Goal: Check status: Check status

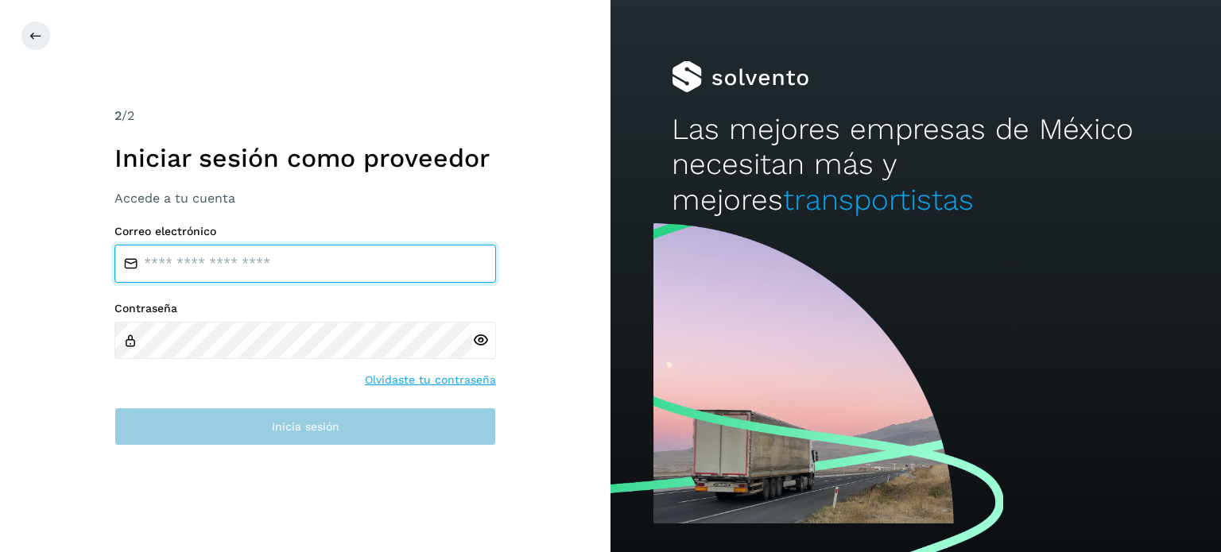
type input "**********"
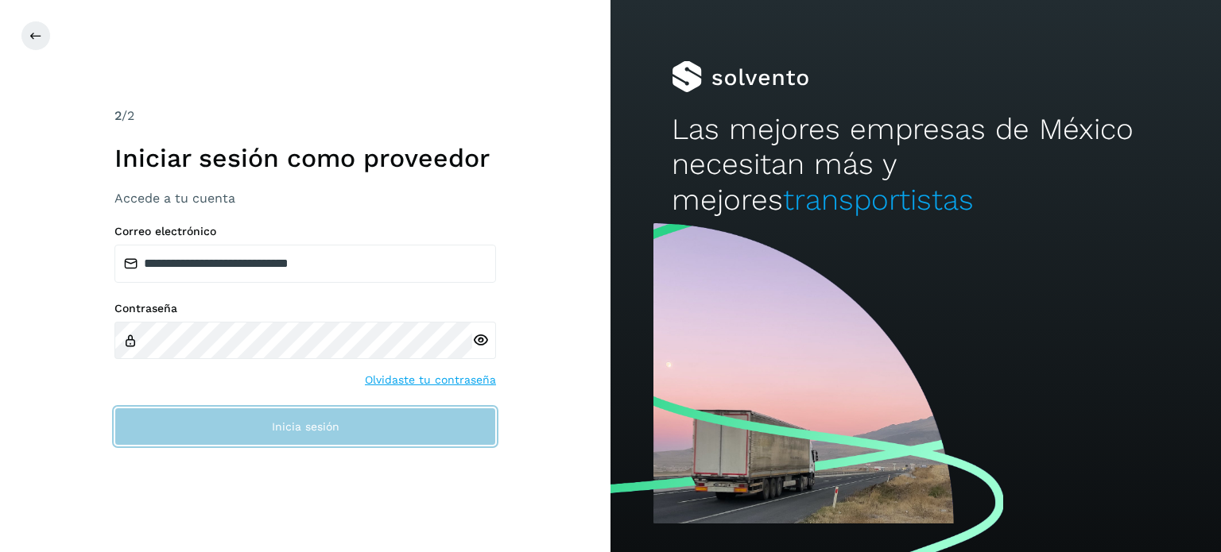
click at [285, 419] on button "Inicia sesión" at bounding box center [305, 427] width 382 height 38
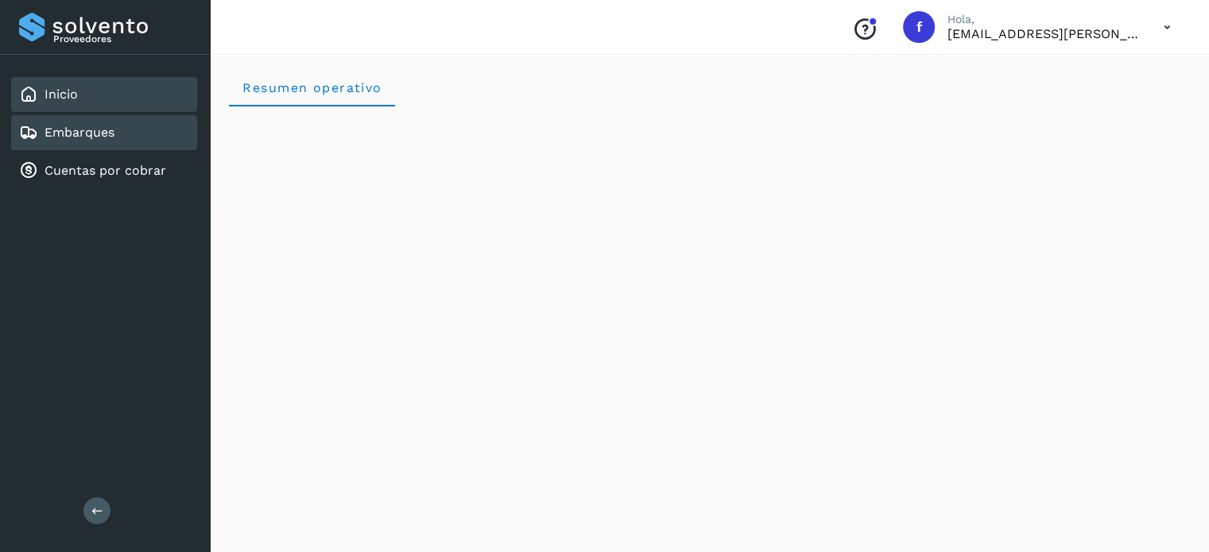
click at [126, 137] on div "Embarques" at bounding box center [104, 132] width 186 height 35
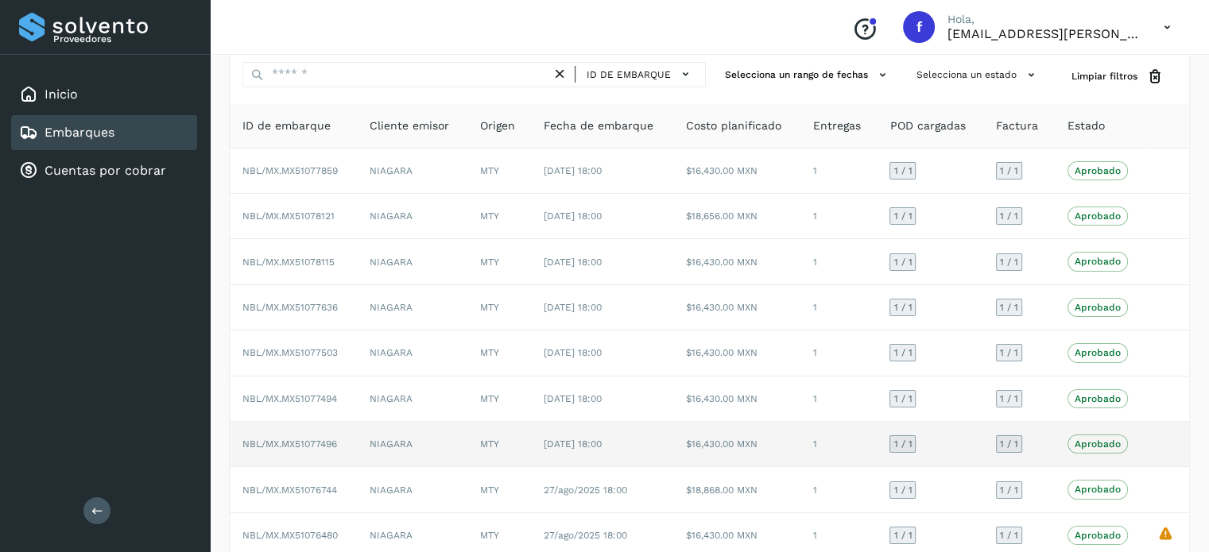
scroll to position [178, 0]
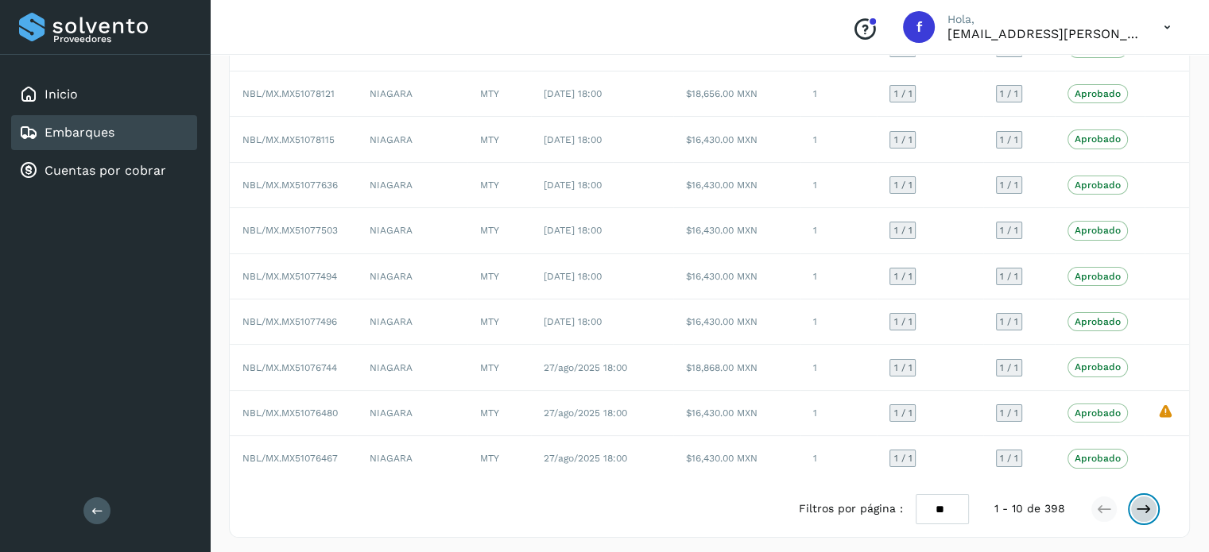
click at [1151, 508] on icon at bounding box center [1144, 510] width 16 height 16
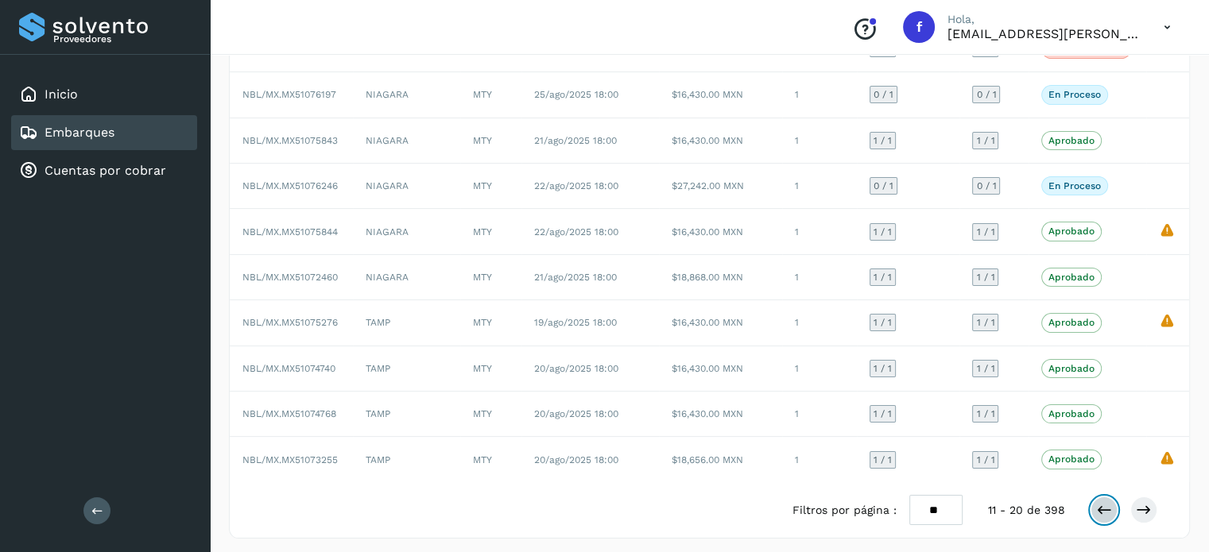
click at [1104, 503] on icon at bounding box center [1104, 510] width 16 height 16
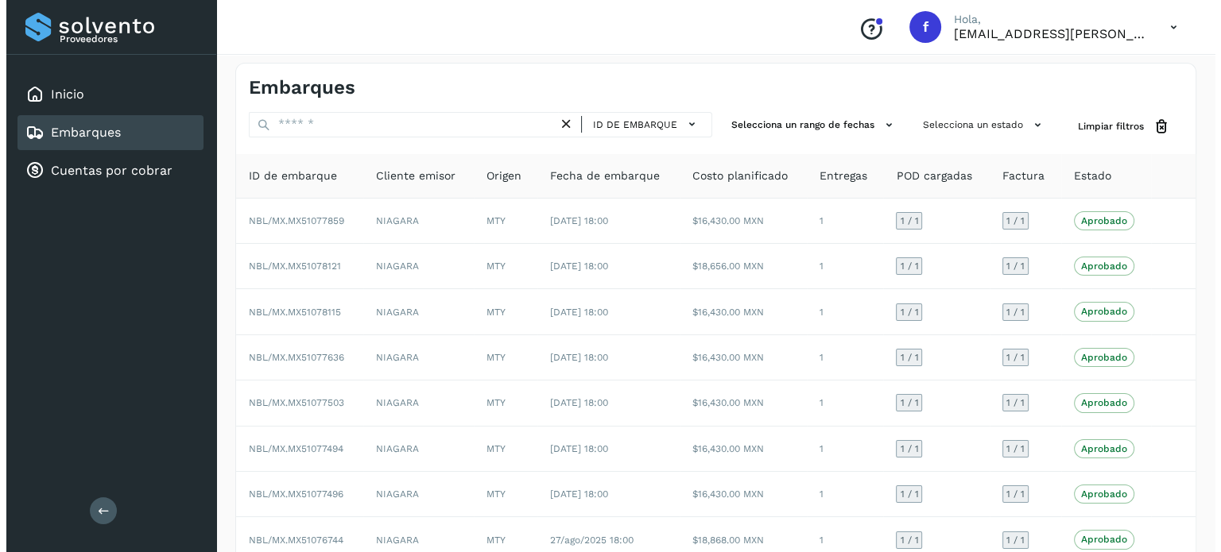
scroll to position [0, 0]
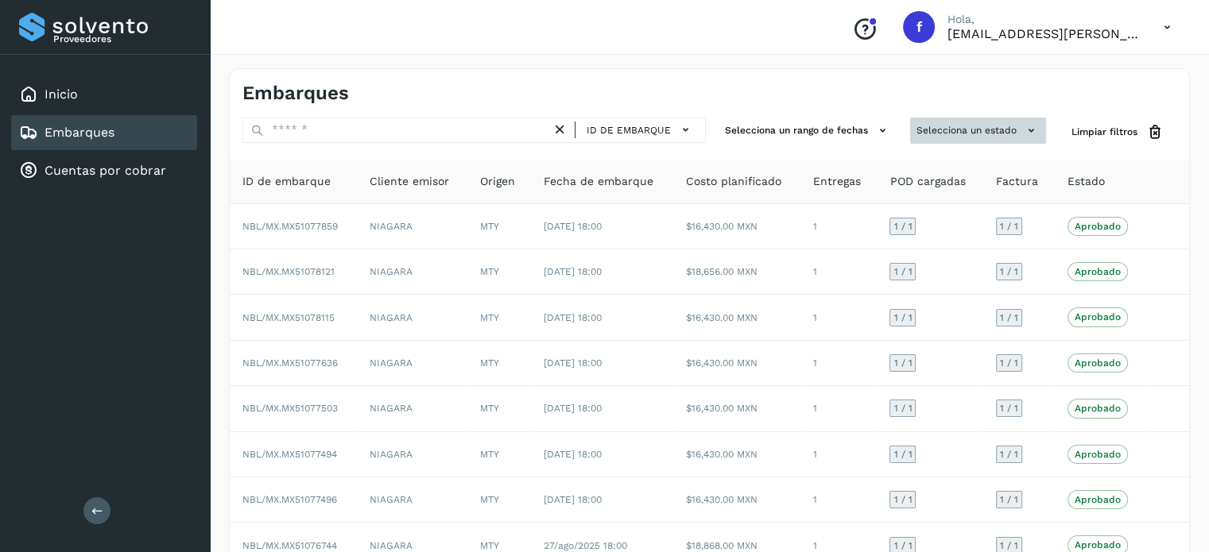
click at [971, 133] on button "Selecciona un estado" at bounding box center [978, 131] width 136 height 26
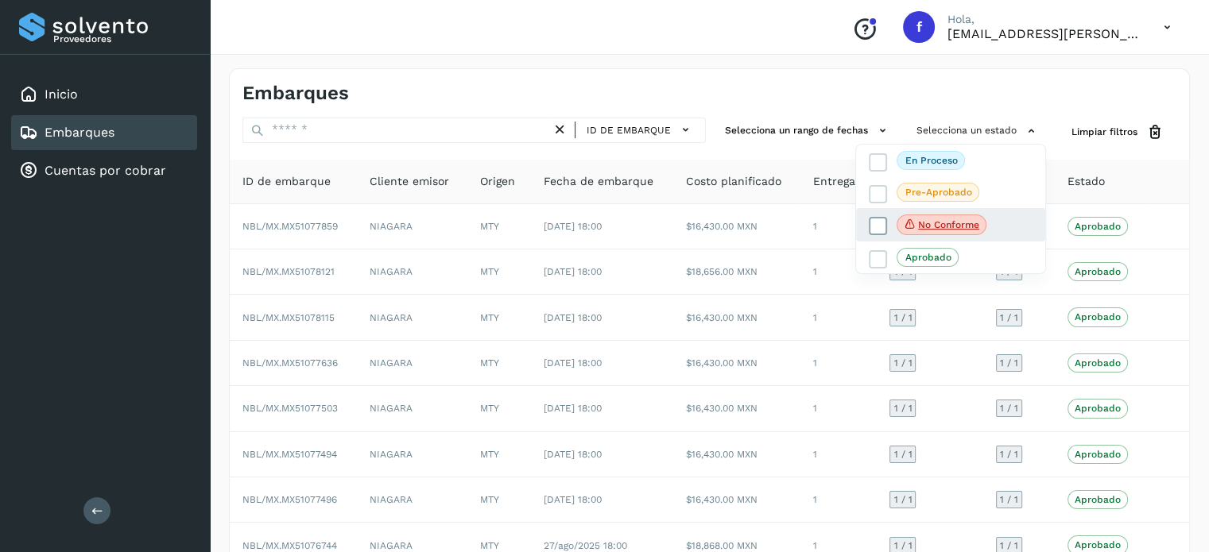
click at [929, 228] on p "No conforme" at bounding box center [948, 224] width 61 height 11
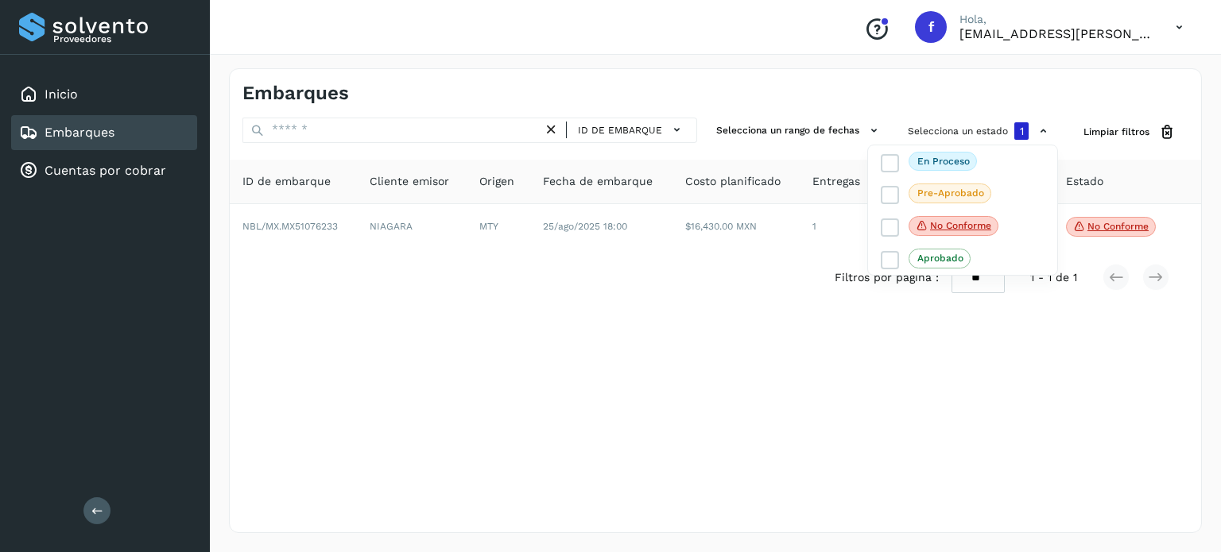
drag, startPoint x: 637, startPoint y: 320, endPoint x: 627, endPoint y: 320, distance: 10.4
click at [637, 322] on div at bounding box center [610, 276] width 1221 height 552
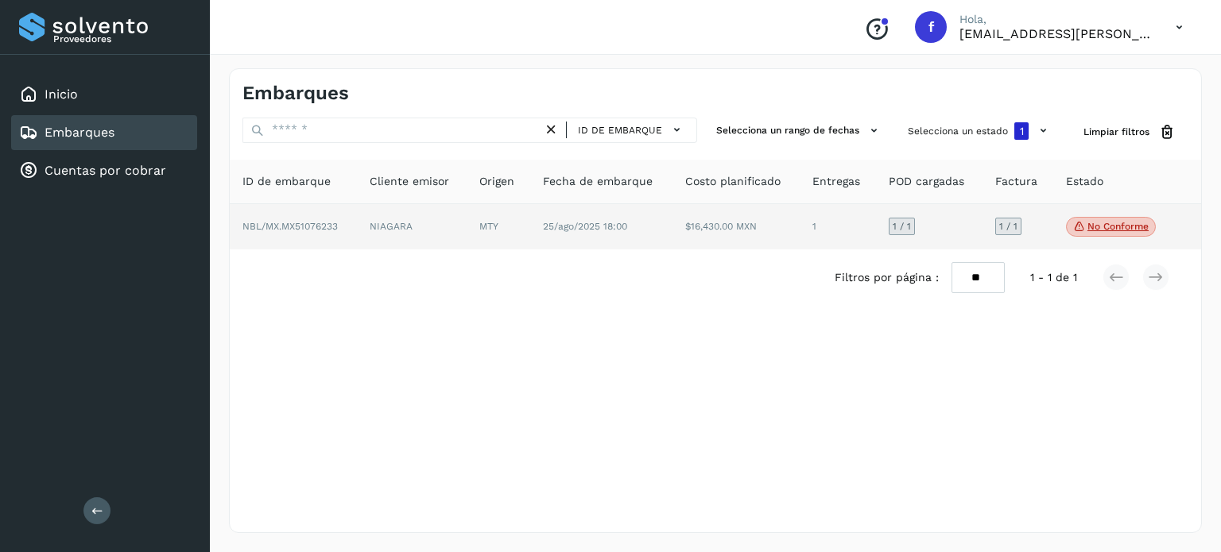
click at [301, 231] on span "NBL/MX.MX51076233" at bounding box center [289, 226] width 95 height 11
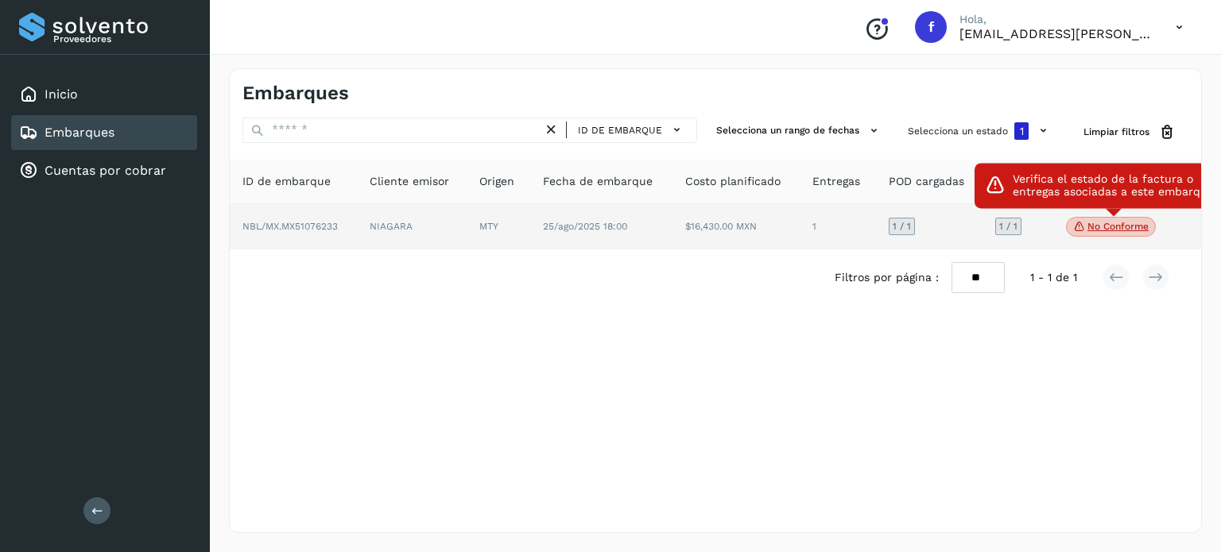
click at [1131, 225] on p "No conforme" at bounding box center [1117, 226] width 61 height 11
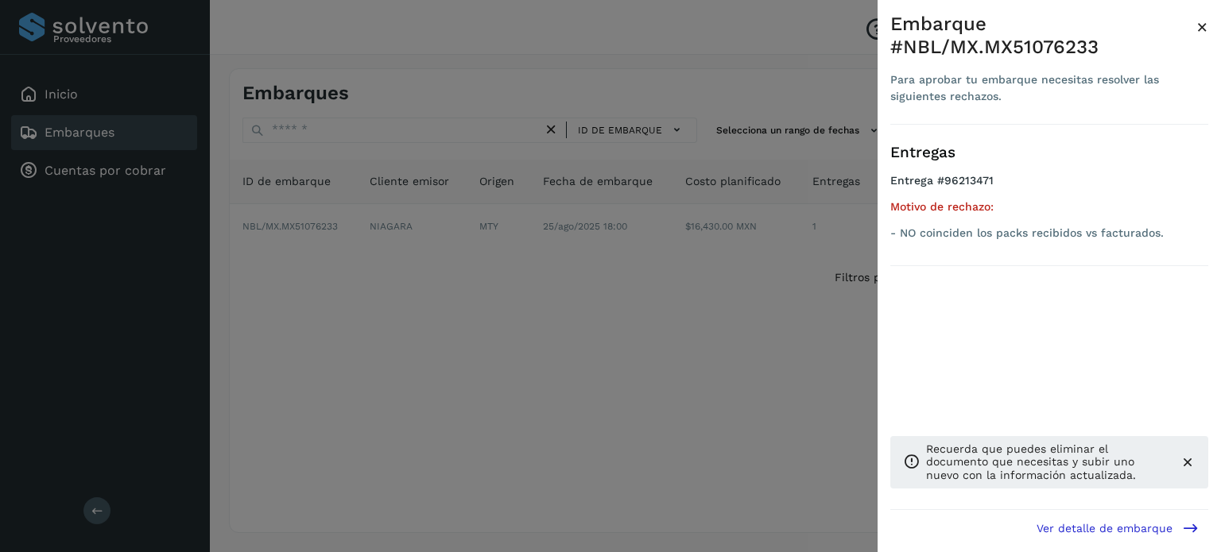
click at [591, 366] on div at bounding box center [610, 276] width 1221 height 552
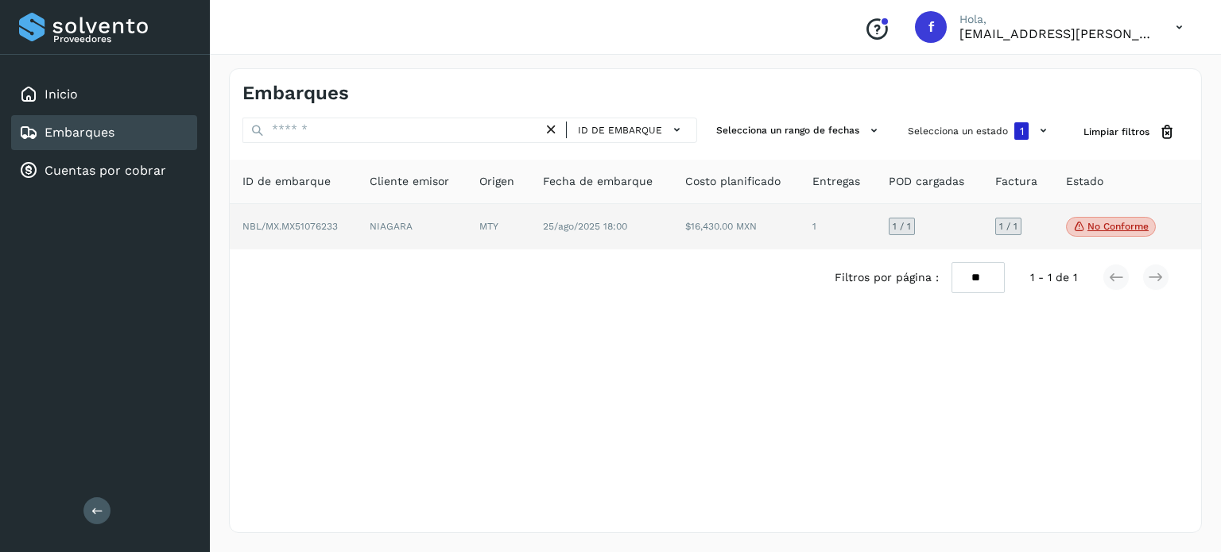
click at [1094, 225] on p "No conforme" at bounding box center [1117, 226] width 61 height 11
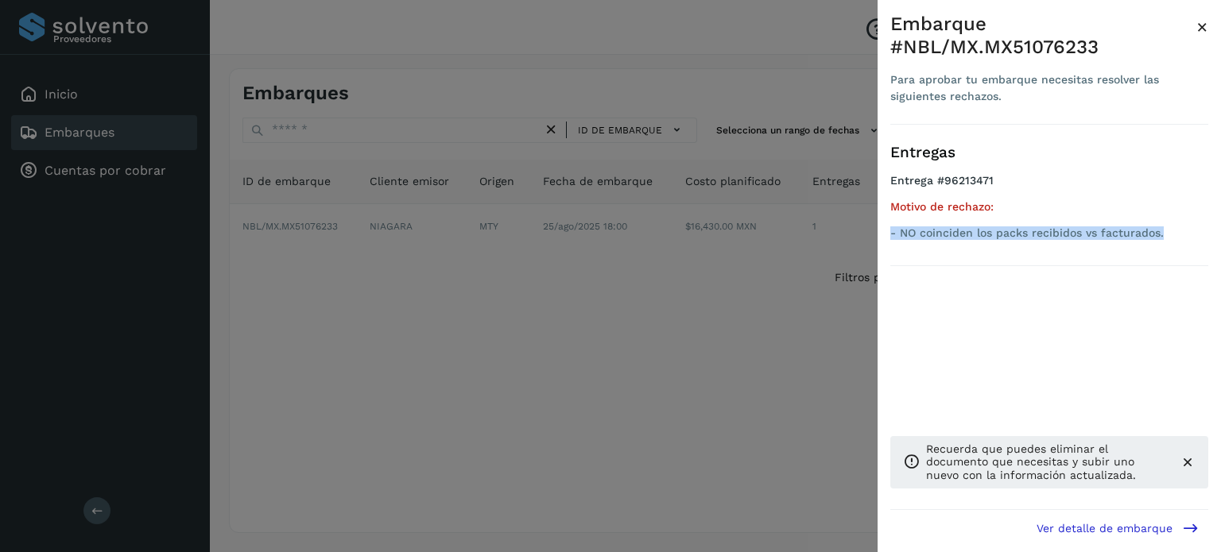
drag, startPoint x: 1180, startPoint y: 230, endPoint x: 883, endPoint y: 232, distance: 297.3
click at [883, 232] on div "Embarque #NBL/MX.MX51076233 Para aprobar tu embarque necesitas resolver las sig…" at bounding box center [1049, 289] width 343 height 578
copy p "- NO coinciden los packs recibidos vs facturados."
click at [1205, 26] on span "×" at bounding box center [1202, 27] width 12 height 22
